Goal: Communication & Community: Ask a question

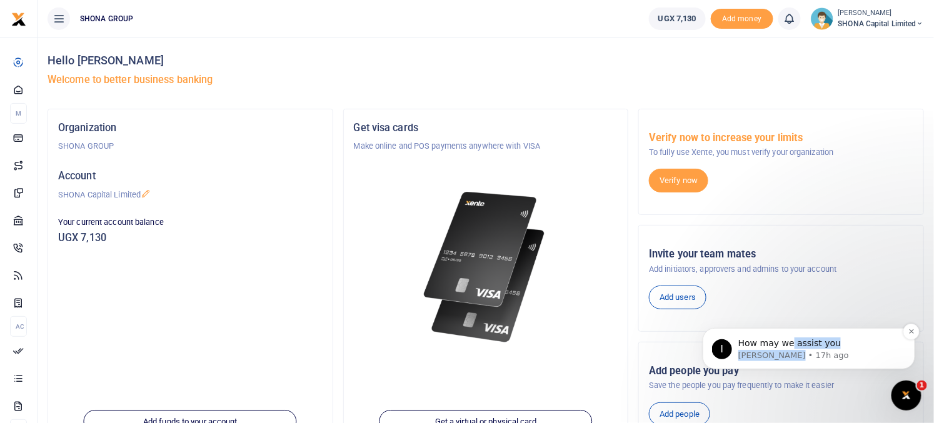
click at [786, 349] on div "How may we assist you [PERSON_NAME] • 17h ago" at bounding box center [818, 349] width 161 height 24
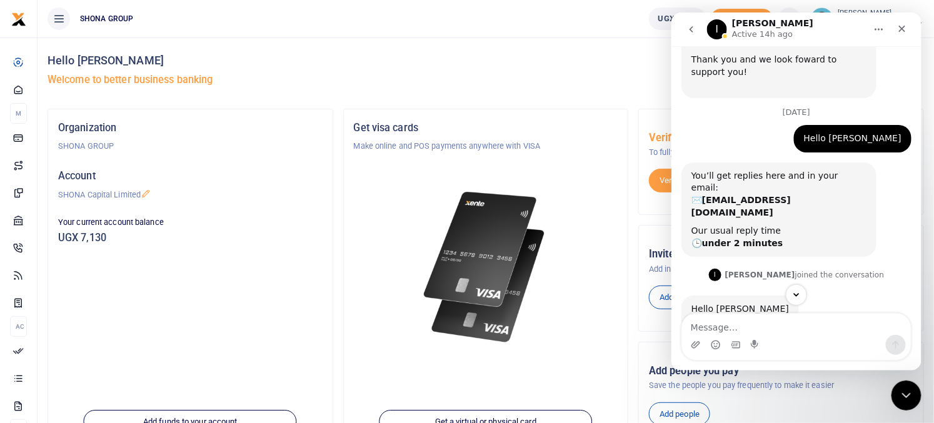
scroll to position [126, 0]
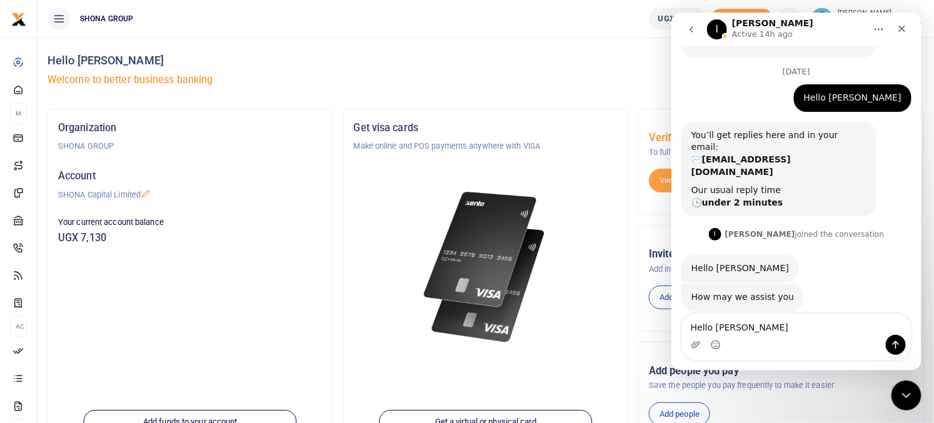
type textarea "Hello [PERSON_NAME]"
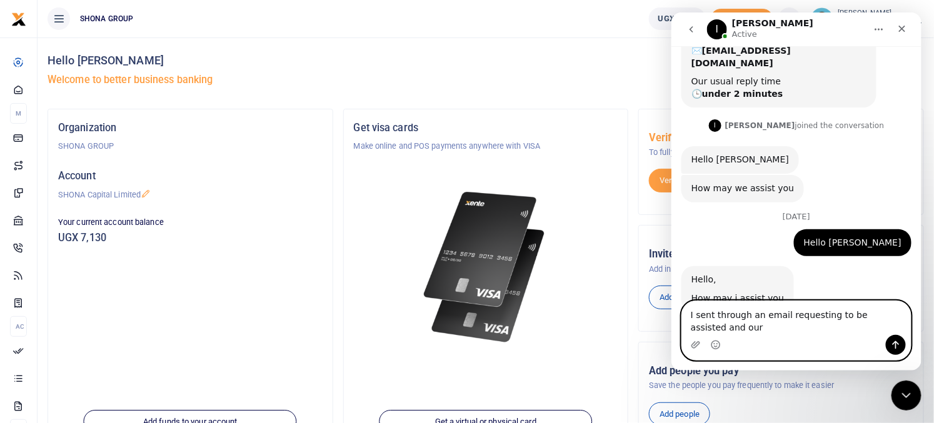
scroll to position [248, 0]
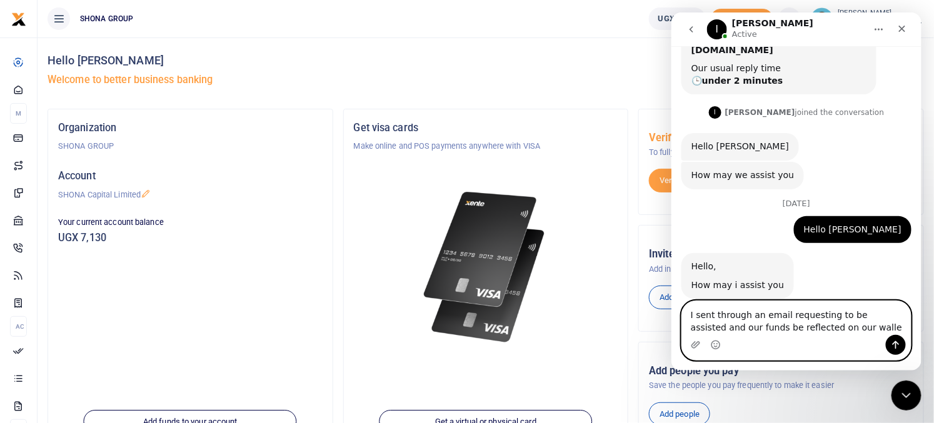
type textarea "I sent through an email requesting to be assisted and our funds be reflected on…"
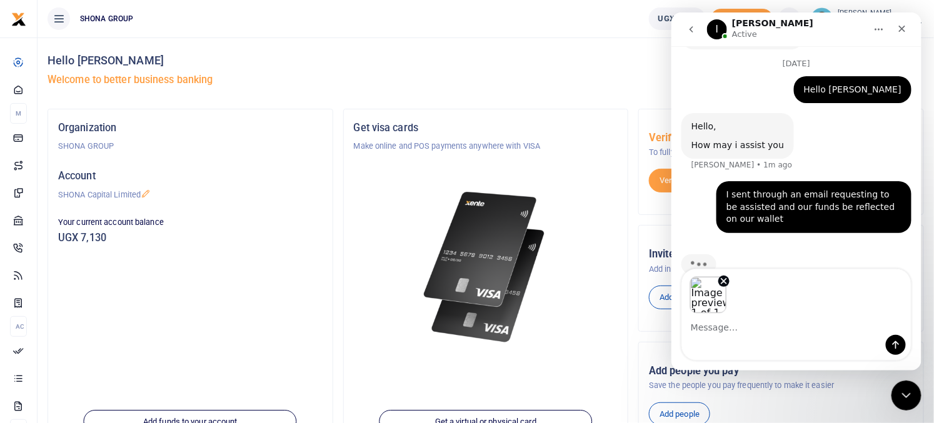
scroll to position [389, 0]
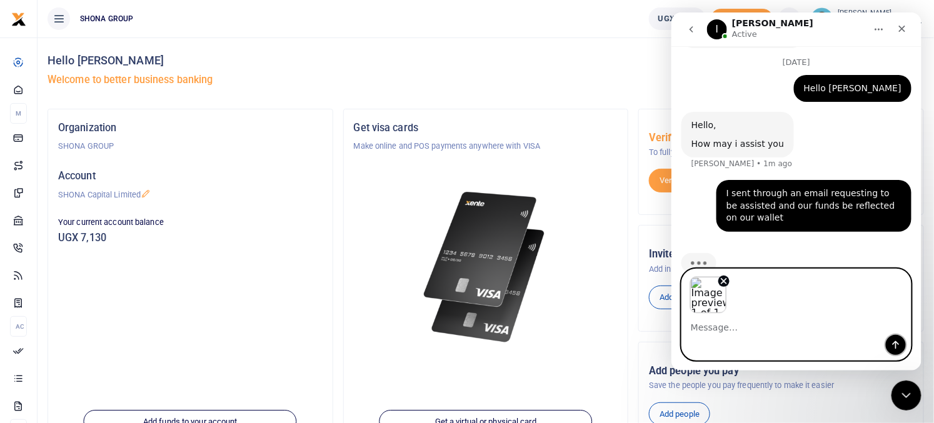
click at [895, 346] on icon "Send a message…" at bounding box center [895, 345] width 7 height 8
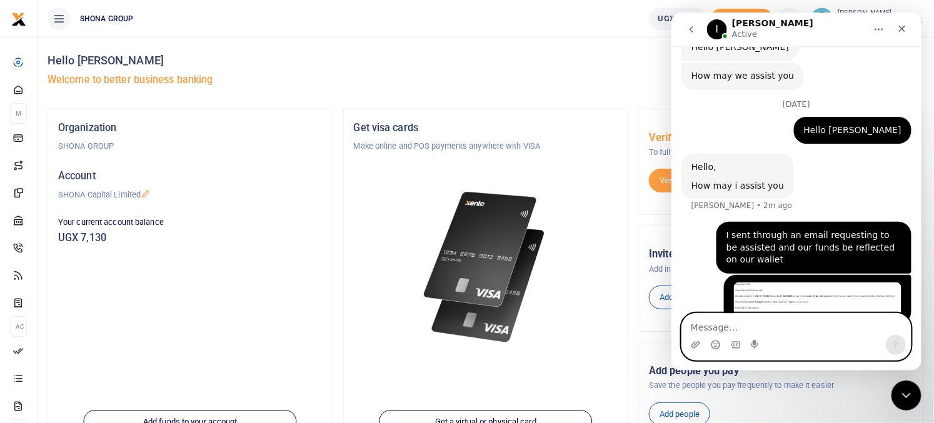
scroll to position [348, 0]
click at [443, 21] on ul "SHONA GROUP" at bounding box center [338, 19] width 601 height 38
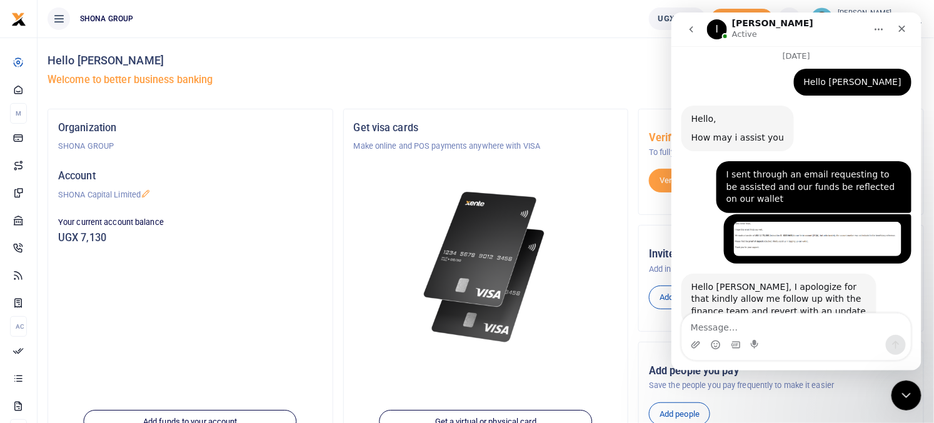
scroll to position [409, 0]
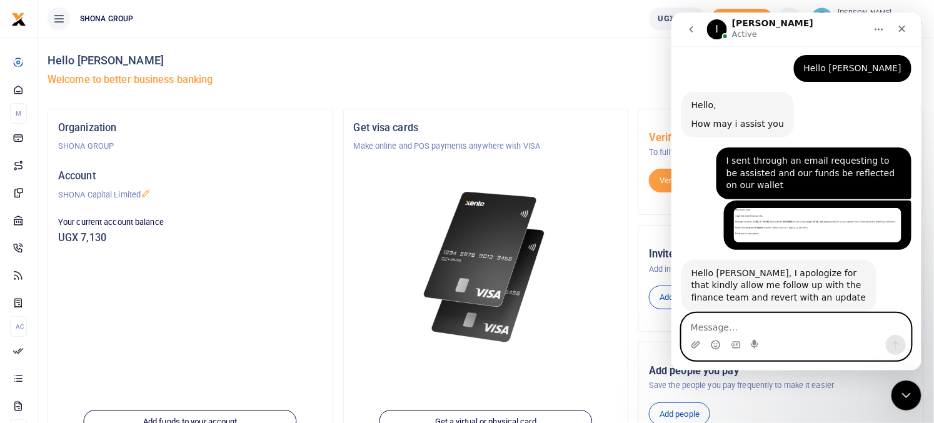
click at [723, 320] on textarea "Message…" at bounding box center [795, 323] width 229 height 21
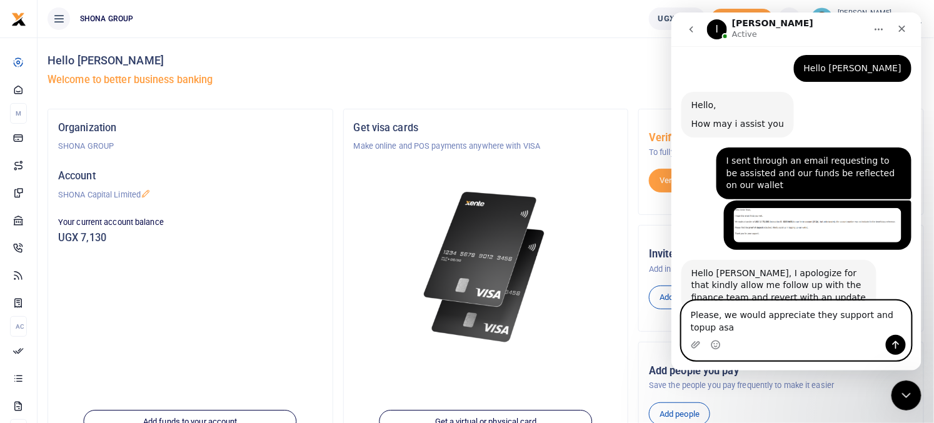
scroll to position [421, 0]
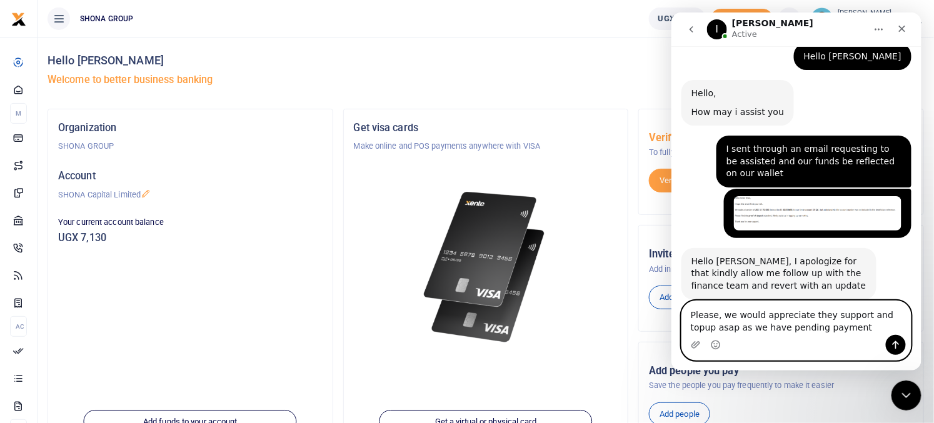
type textarea "Please, we would appreciate they support and topup asap as we have pending paym…"
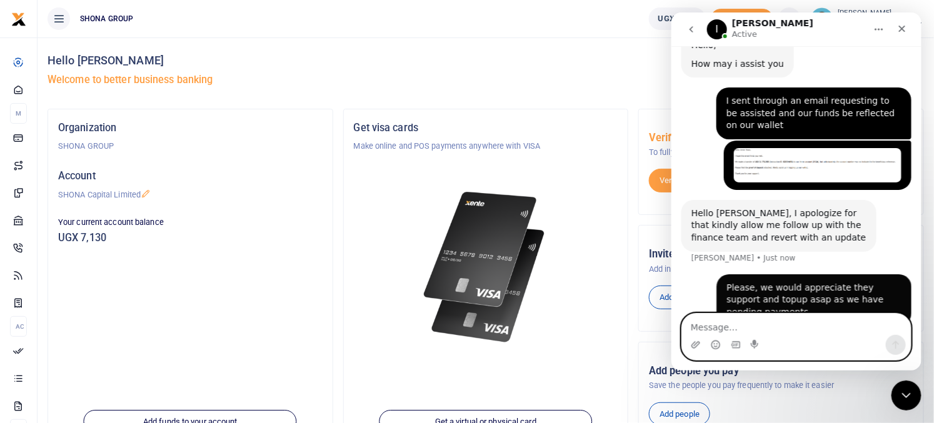
scroll to position [471, 0]
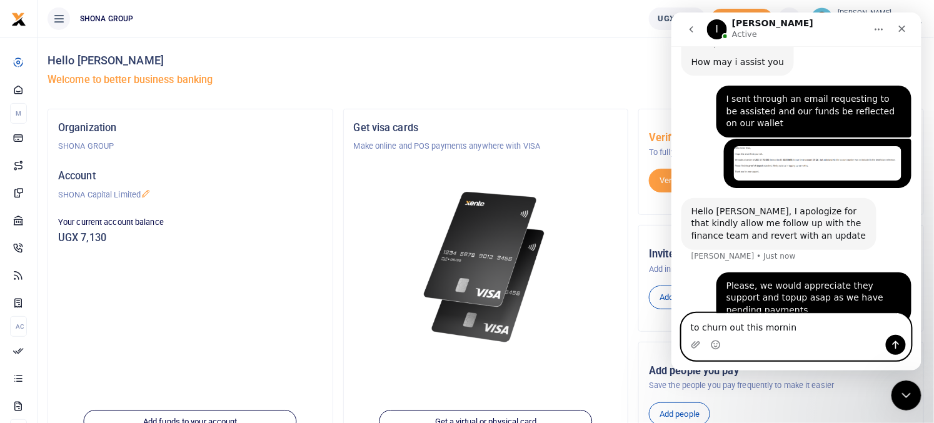
type textarea "to churn out this morning"
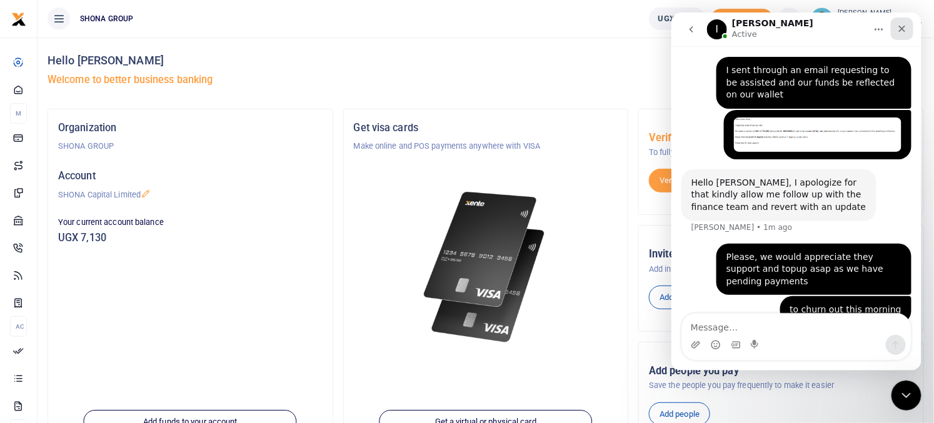
click at [905, 31] on icon "Close" at bounding box center [901, 28] width 10 height 10
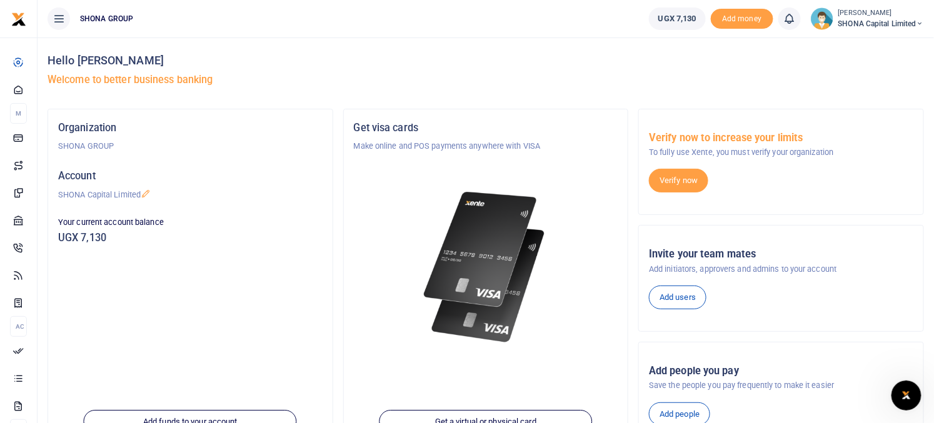
scroll to position [548, 0]
